Goal: Task Accomplishment & Management: Use online tool/utility

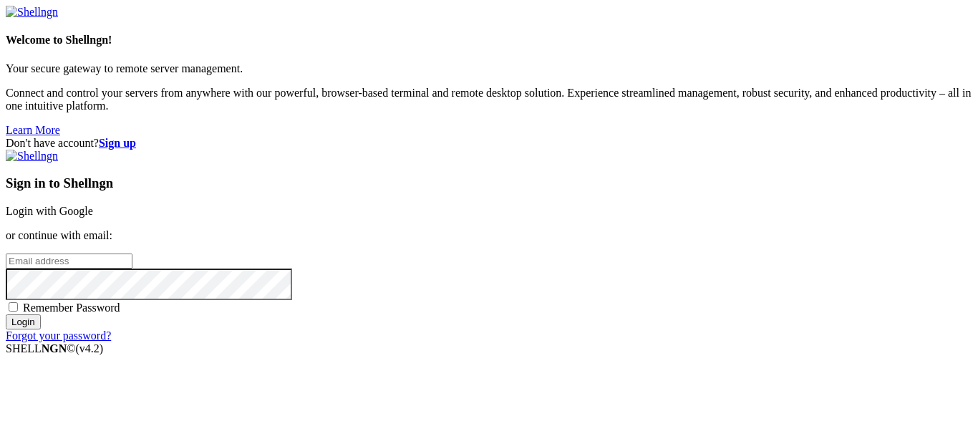
click at [93, 205] on link "Login with Google" at bounding box center [49, 211] width 87 height 12
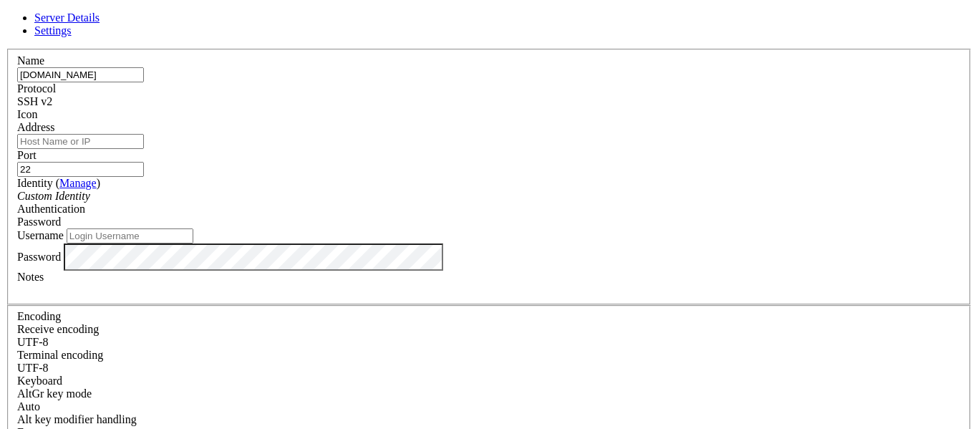
type input "[DOMAIN_NAME]"
click at [144, 149] on input "Address" at bounding box center [80, 141] width 127 height 15
click at [144, 82] on input "[DOMAIN_NAME]" at bounding box center [80, 74] width 127 height 15
click at [144, 141] on input "Address" at bounding box center [80, 141] width 127 height 15
paste input "[DOMAIN_NAME]"
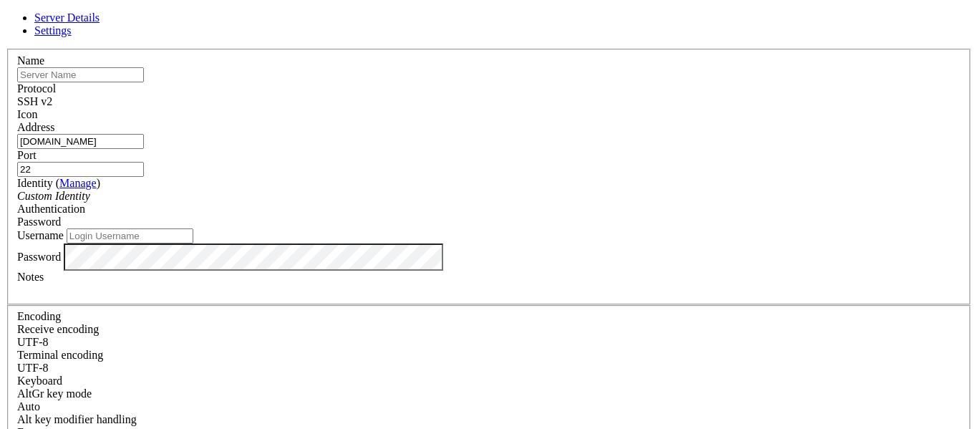
type input "[DOMAIN_NAME]"
click at [144, 162] on input "22" at bounding box center [80, 169] width 127 height 15
type input "2"
click at [144, 162] on input "Port" at bounding box center [80, 169] width 127 height 15
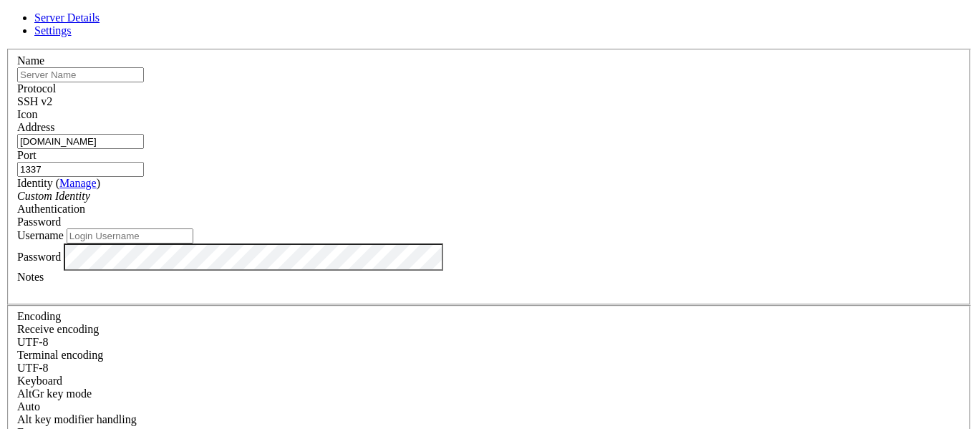
scroll to position [34, 0]
type input "1337"
click at [193, 228] on input "Username" at bounding box center [130, 235] width 127 height 15
click at [394, 296] on div at bounding box center [488, 289] width 943 height 13
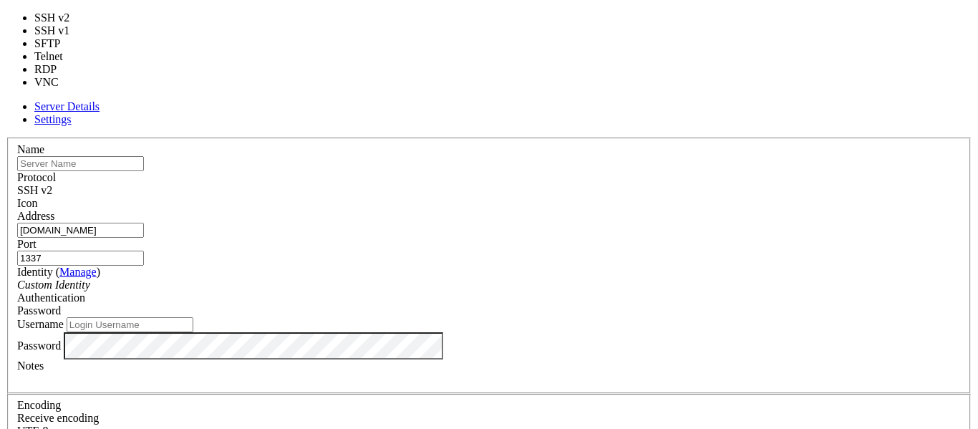
click at [52, 184] on span "SSH v2" at bounding box center [34, 190] width 35 height 12
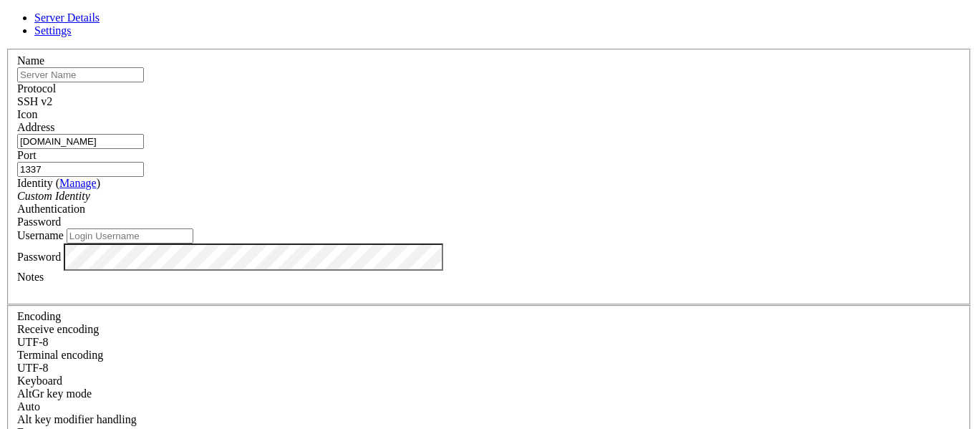
click at [662, 121] on div at bounding box center [488, 121] width 943 height 0
click at [427, 82] on div "Name" at bounding box center [488, 68] width 943 height 28
click at [144, 82] on input "text" at bounding box center [80, 74] width 127 height 15
click at [144, 82] on input "[DOMAIN_NAME]" at bounding box center [80, 74] width 127 height 15
type input "resemble"
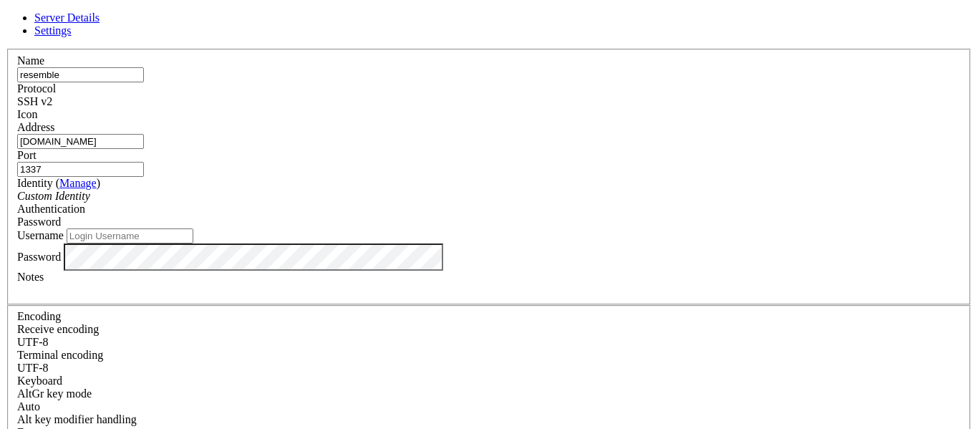
click at [144, 82] on input "resemble" at bounding box center [80, 74] width 127 height 15
click at [144, 82] on input "text" at bounding box center [80, 74] width 127 height 15
type input "[DOMAIN_NAME]"
click at [144, 147] on input "[DOMAIN_NAME]" at bounding box center [80, 141] width 127 height 15
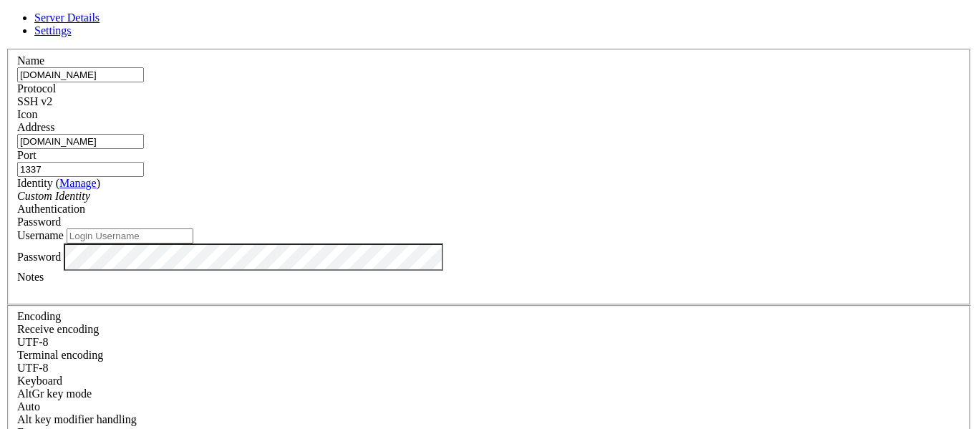
click at [193, 228] on input "Username" at bounding box center [130, 235] width 127 height 15
type input "nwvzxnxl"
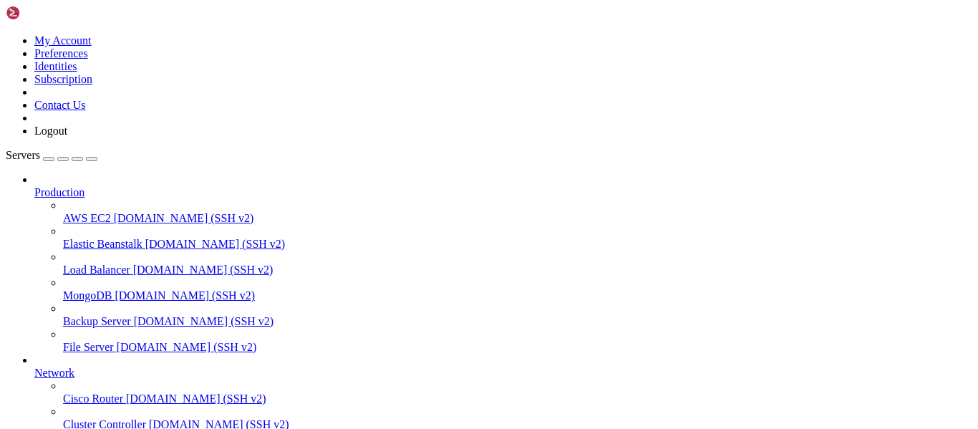
scroll to position [149, 0]
